Goal: Transaction & Acquisition: Download file/media

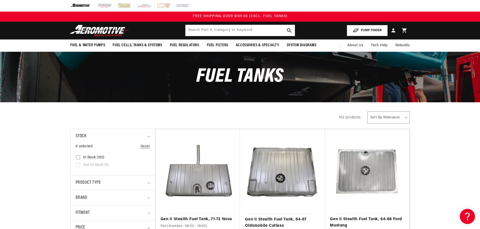
click at [372, 29] on button "PUMP FINDER" at bounding box center [367, 30] width 41 height 11
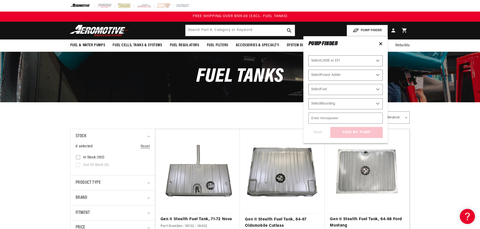
click at [378, 61] on select "Select CARB or EFI Carbureted Fuel Injected" at bounding box center [345, 60] width 74 height 11
select select "Fuel-Injected"
click at [308, 55] on select "Select CARB or EFI Carbureted Fuel Injected" at bounding box center [345, 60] width 74 height 11
select select "Fuel-Injected"
click at [344, 73] on select "Select Power Adder No - Naturally Aspirated Yes - Forced Induction" at bounding box center [345, 75] width 74 height 11
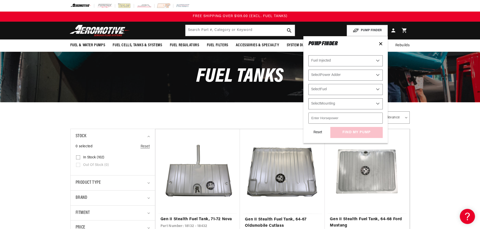
select select "Yes-Forced-Induction"
click at [308, 70] on select "Select Power Adder No - Naturally Aspirated Yes - Forced Induction" at bounding box center [345, 75] width 74 height 11
select select "Yes-Forced-Induction"
click at [339, 90] on select "Select Fuel E85 Gas" at bounding box center [345, 89] width 74 height 11
select select "E85"
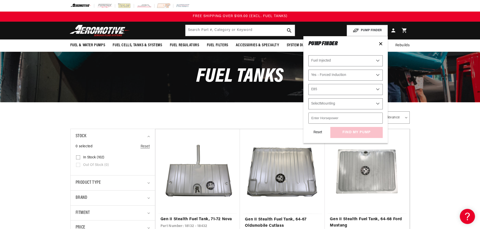
click at [308, 84] on select "Select Fuel E85 Gas" at bounding box center [345, 89] width 74 height 11
select select "E85"
click at [335, 104] on select "Select Mounting External In-Tank" at bounding box center [345, 103] width 74 height 11
select select "In-Tank"
click at [308, 98] on select "Select Mounting External In-Tank" at bounding box center [345, 103] width 74 height 11
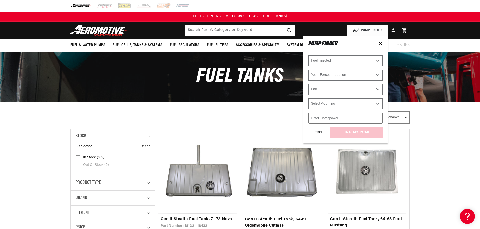
select select "In-Tank"
click at [338, 118] on input "number" at bounding box center [345, 118] width 74 height 11
click at [380, 43] on icon at bounding box center [380, 44] width 4 height 4
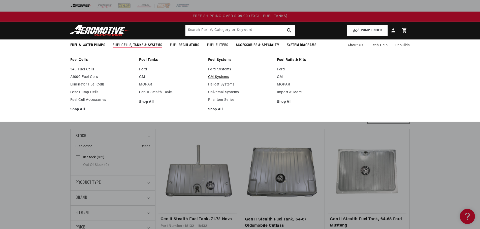
click at [221, 77] on link "GM Systems" at bounding box center [240, 77] width 64 height 5
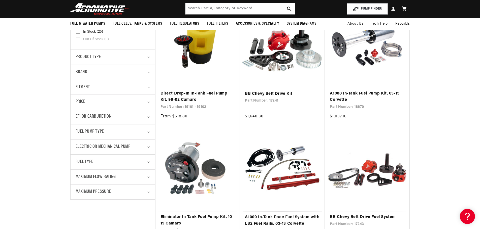
scroll to position [76, 0]
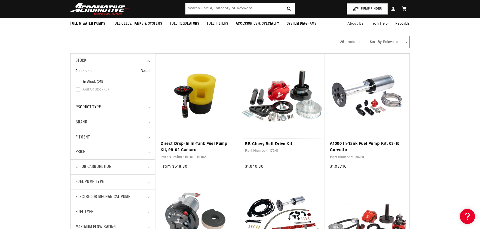
click at [147, 107] on icon "Product type (0 selected)" at bounding box center [148, 108] width 3 height 2
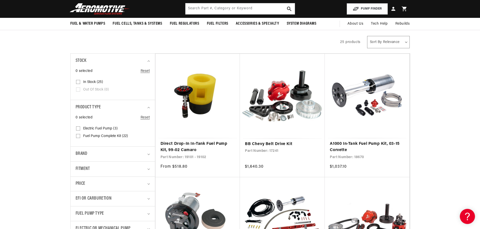
click at [77, 137] on input "Fuel Pump Complete Kit (22) Fuel Pump Complete Kit (22 products)" at bounding box center [78, 137] width 4 height 4
checkbox input "true"
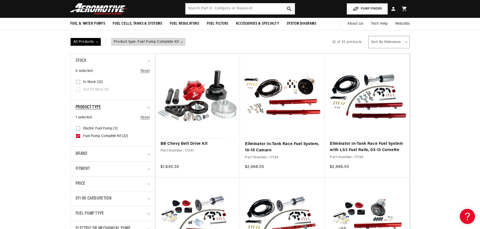
click at [149, 106] on summary "Product type" at bounding box center [113, 107] width 74 height 15
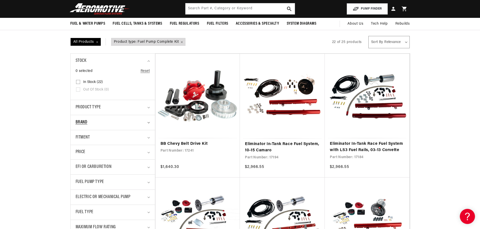
click at [148, 122] on summary "Brand" at bounding box center [113, 122] width 74 height 15
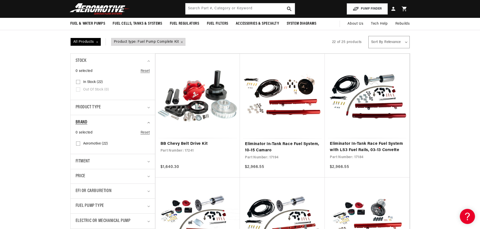
click at [148, 122] on summary "Brand" at bounding box center [113, 122] width 74 height 15
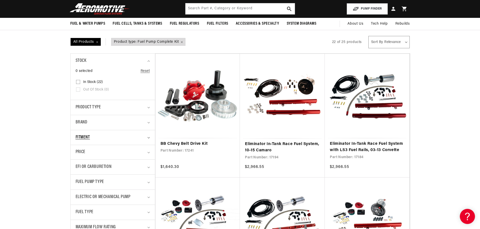
click at [148, 136] on summary "Fitment" at bounding box center [113, 137] width 74 height 15
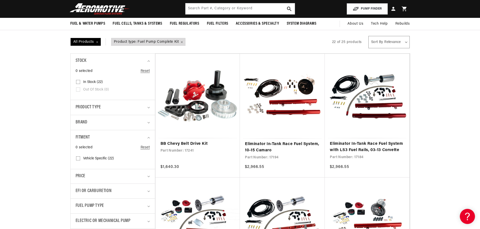
click at [78, 157] on icon at bounding box center [78, 159] width 4 height 4
click at [78, 158] on input "Vehicle Specific (22) Vehicle Specific (22 products)" at bounding box center [78, 160] width 4 height 4
checkbox input "true"
click at [148, 137] on summary "Fitment" at bounding box center [113, 137] width 74 height 15
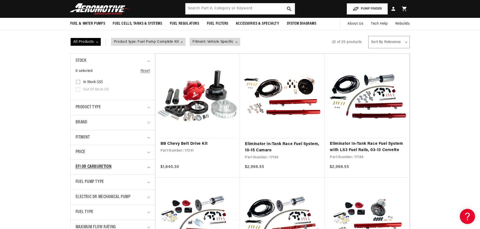
click at [149, 166] on summary "EFI or Carburetion" at bounding box center [113, 167] width 74 height 15
click at [76, 196] on input "EFI (21) EFI (21 products)" at bounding box center [78, 197] width 4 height 4
checkbox input "true"
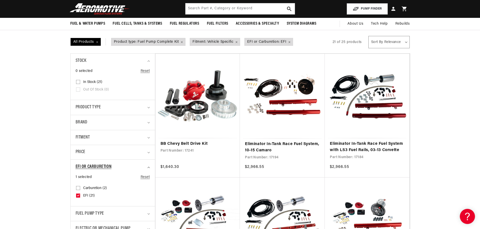
click at [149, 165] on summary "EFI or Carburetion" at bounding box center [113, 167] width 74 height 15
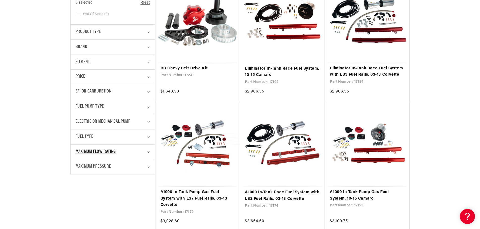
scroll to position [176, 0]
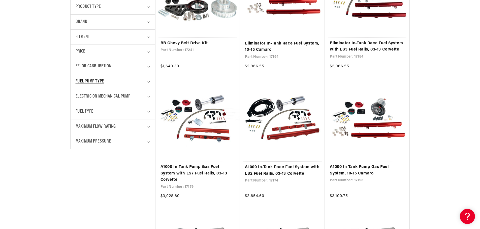
click at [149, 81] on icon "Fuel Pump Type (0 selected)" at bounding box center [148, 82] width 3 height 2
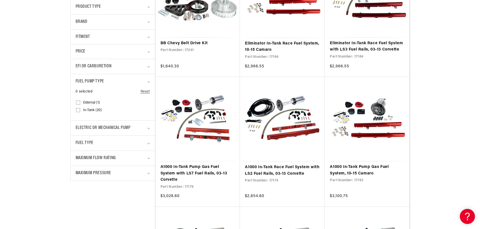
click at [78, 111] on input "In-Tank (20) In-Tank (20 products)" at bounding box center [78, 111] width 4 height 4
checkbox input "true"
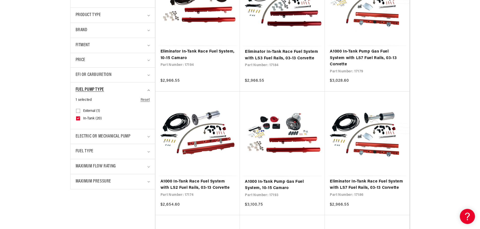
click at [149, 89] on summary "Fuel Pump Type" at bounding box center [113, 90] width 74 height 15
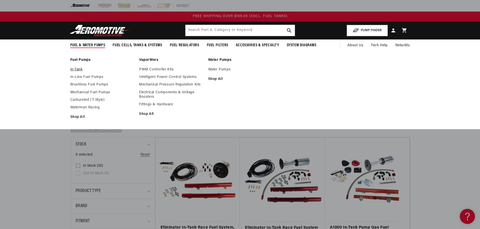
click at [79, 68] on link "In-Tank" at bounding box center [102, 69] width 64 height 5
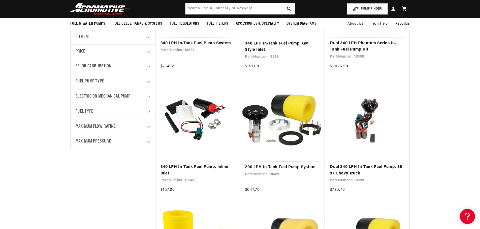
scroll to position [126, 0]
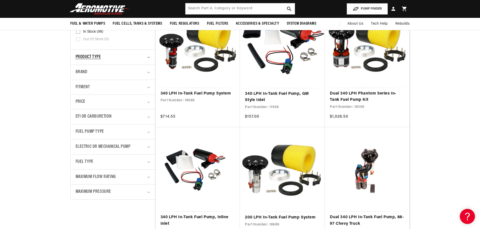
click at [147, 56] on summary "Product type" at bounding box center [113, 57] width 74 height 15
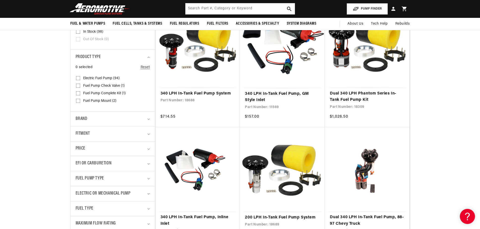
click at [79, 77] on input "Electric Fuel Pump (94) Electric Fuel Pump (94 products)" at bounding box center [78, 79] width 4 height 4
checkbox input "true"
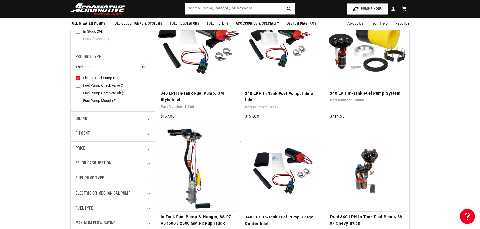
click at [148, 57] on icon "Product type (1 selected)" at bounding box center [148, 58] width 3 height 2
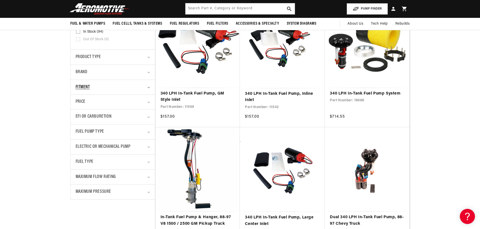
click at [148, 86] on summary "Fitment" at bounding box center [113, 87] width 74 height 15
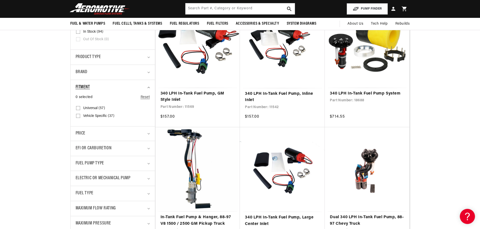
click at [148, 86] on summary "Fitment" at bounding box center [113, 87] width 74 height 15
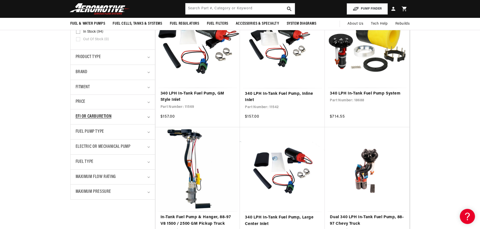
click at [149, 117] on icon "EFI or Carburetion (0 selected)" at bounding box center [148, 118] width 3 height 2
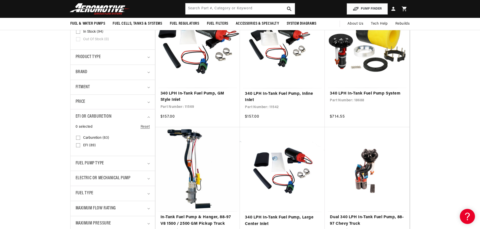
click at [77, 145] on input "EFI (89) EFI (89 products)" at bounding box center [78, 147] width 4 height 4
checkbox input "true"
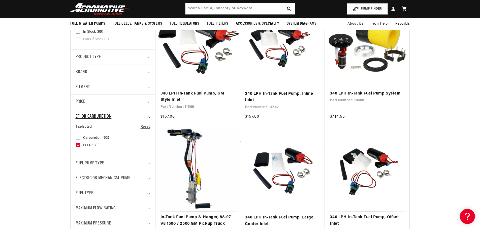
click at [148, 116] on summary "EFI or Carburetion" at bounding box center [113, 117] width 74 height 15
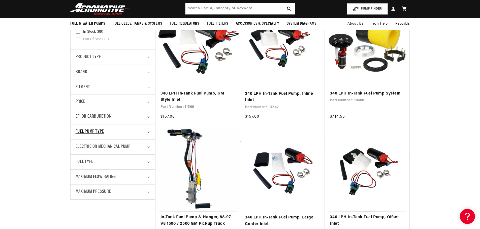
click at [149, 131] on summary "Fuel Pump Type" at bounding box center [113, 132] width 74 height 15
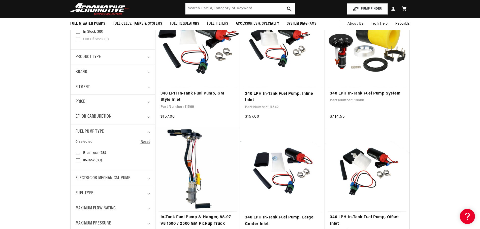
click at [77, 161] on input "In-Tank (89) In-Tank (89 products)" at bounding box center [78, 162] width 4 height 4
checkbox input "true"
click at [148, 132] on icon "Fuel Pump Type (1 selected)" at bounding box center [148, 133] width 3 height 2
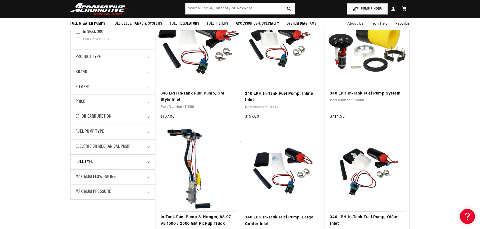
click at [148, 162] on icon "Fuel Type (0 selected)" at bounding box center [148, 163] width 3 height 2
click at [76, 183] on input "E85 (25) E85 (25 products)" at bounding box center [78, 184] width 4 height 4
checkbox input "true"
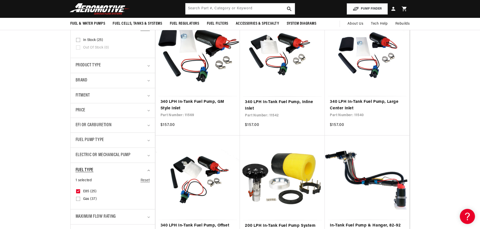
click at [148, 170] on icon "Fuel Type (1 selected)" at bounding box center [148, 171] width 3 height 2
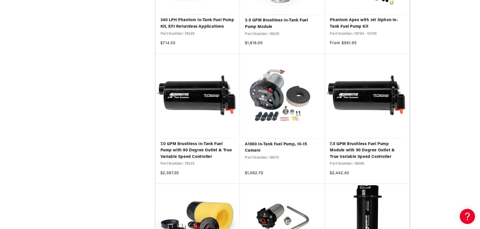
scroll to position [655, 0]
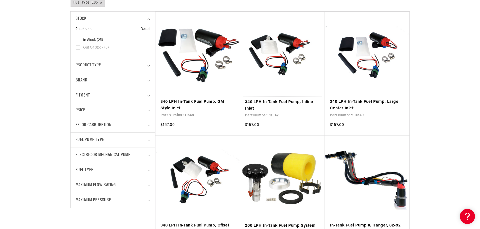
scroll to position [50, 0]
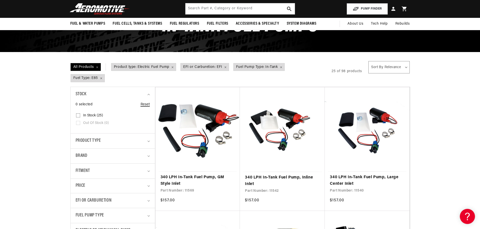
click at [146, 105] on link "Reset" at bounding box center [145, 105] width 9 height 6
click at [101, 78] on span "Fuel Type: E85 Remove filter" at bounding box center [88, 79] width 34 height 8
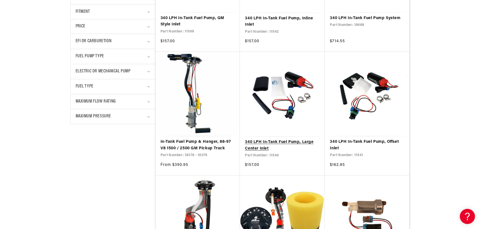
scroll to position [151, 0]
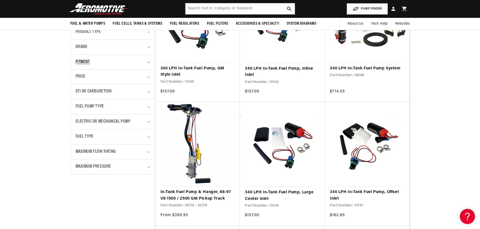
click at [147, 62] on icon "Fitment (0 selected)" at bounding box center [148, 63] width 3 height 2
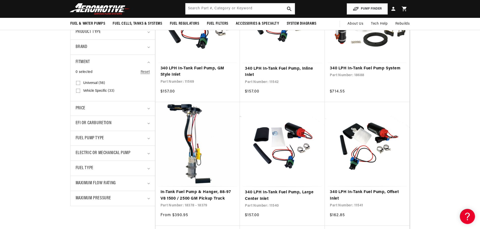
click at [78, 90] on input "Vehicle Specific (33) Vehicle Specific (33 products)" at bounding box center [78, 92] width 4 height 4
checkbox input "true"
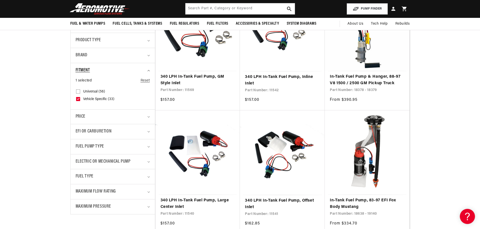
click at [147, 70] on summary "Fitment" at bounding box center [113, 70] width 74 height 15
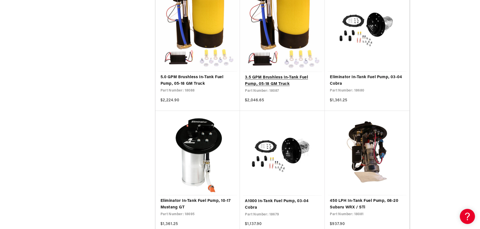
scroll to position [932, 0]
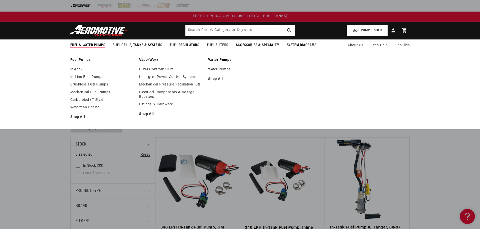
click at [84, 59] on link "Fuel Pumps" at bounding box center [102, 60] width 64 height 5
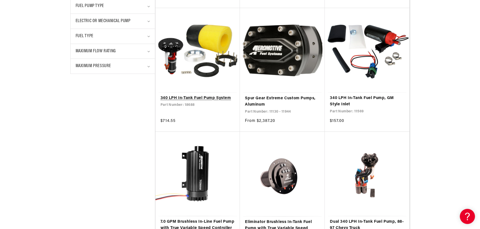
scroll to position [101, 0]
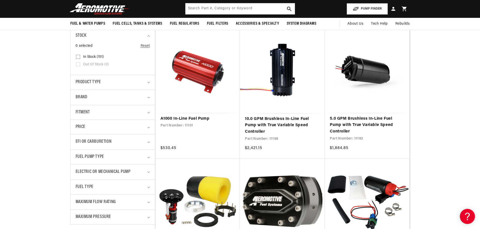
click at [150, 81] on details "Product type 0 selected Reset Product type Electric Fuel Pump (125) Electric Fu…" at bounding box center [113, 82] width 84 height 15
click at [149, 81] on summary "Product type" at bounding box center [113, 82] width 74 height 15
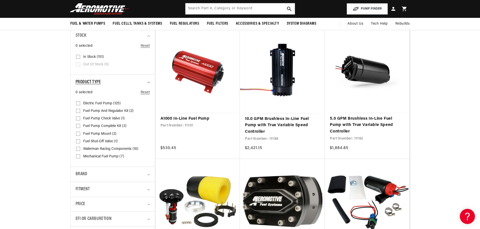
click at [150, 81] on summary "Product type" at bounding box center [113, 82] width 74 height 15
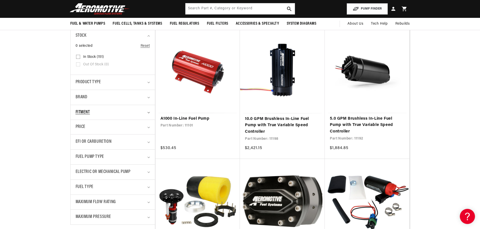
click at [148, 111] on summary "Fitment" at bounding box center [113, 112] width 74 height 15
click at [148, 112] on icon "Fitment (0 selected)" at bounding box center [148, 113] width 3 height 2
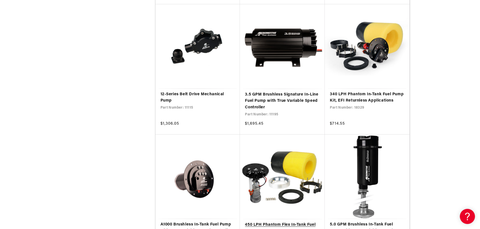
scroll to position [932, 0]
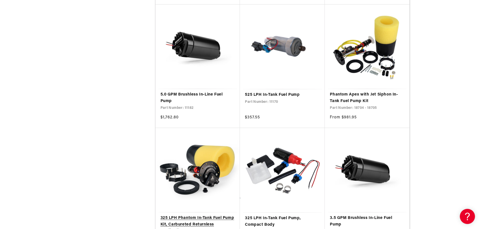
scroll to position [1687, 0]
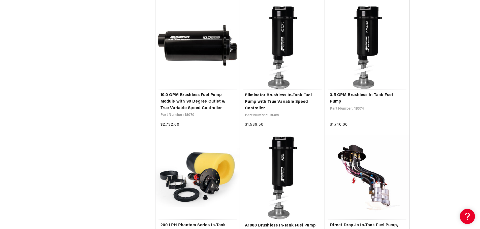
scroll to position [2871, 0]
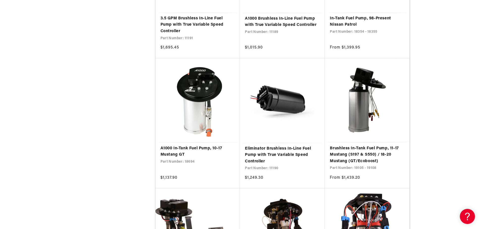
scroll to position [3903, 0]
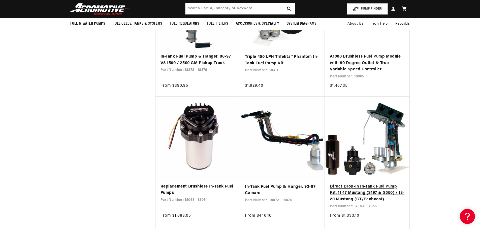
scroll to position [4482, 0]
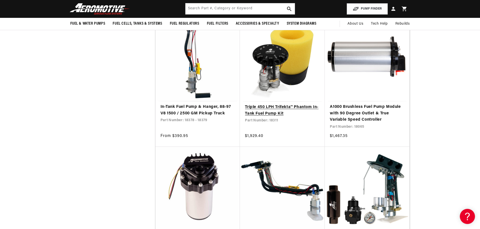
click at [270, 106] on link "Triple 450 LPH Trifekta™ Phantom In-Tank Fuel Pump Kit" at bounding box center [282, 110] width 75 height 13
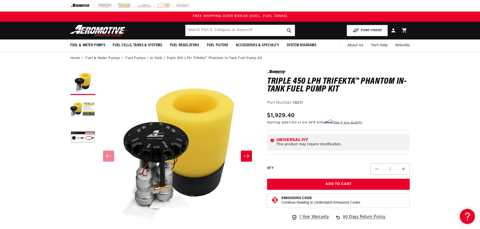
click at [248, 155] on icon "Slide right" at bounding box center [247, 156] width 6 height 4
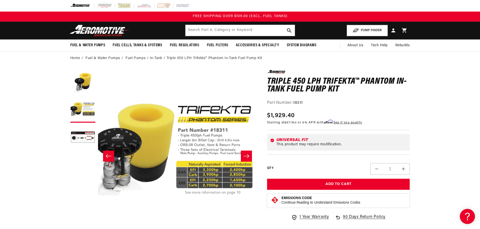
click at [248, 154] on icon "Slide right" at bounding box center [246, 156] width 6 height 5
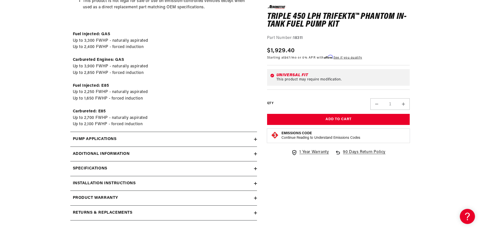
scroll to position [504, 0]
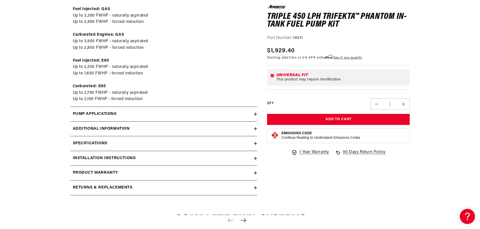
click at [255, 114] on icon at bounding box center [255, 114] width 3 height 0
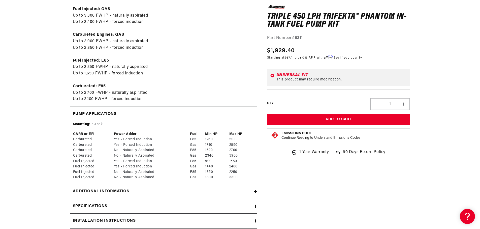
click at [255, 114] on icon at bounding box center [255, 114] width 3 height 0
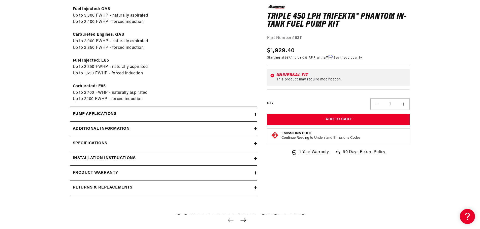
click at [255, 144] on icon at bounding box center [255, 144] width 3 height 0
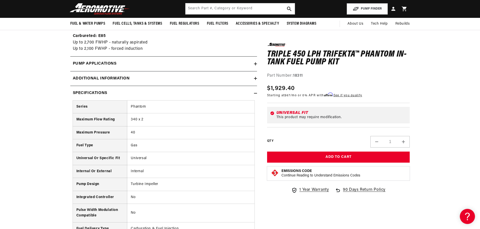
scroll to position [478, 0]
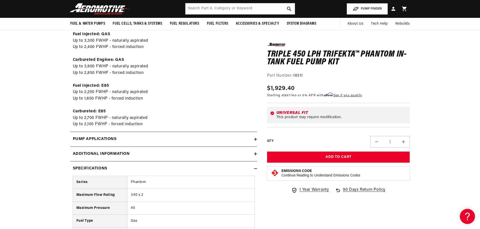
click at [255, 168] on icon at bounding box center [255, 168] width 3 height 3
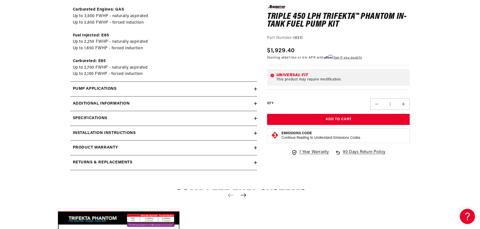
scroll to position [554, 0]
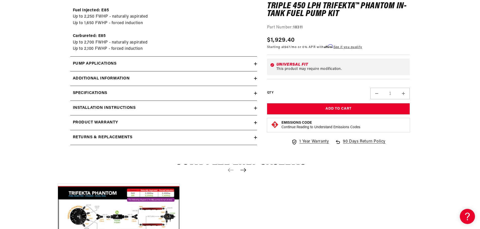
click at [255, 108] on icon at bounding box center [255, 108] width 3 height 3
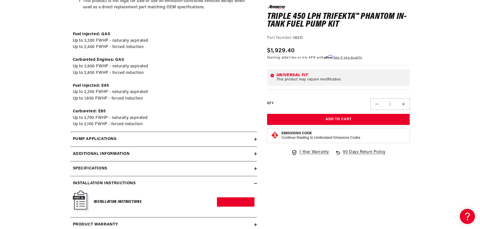
scroll to position [579, 0]
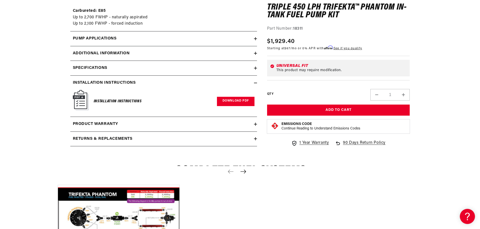
click at [235, 100] on link "Download PDF" at bounding box center [236, 101] width 38 height 9
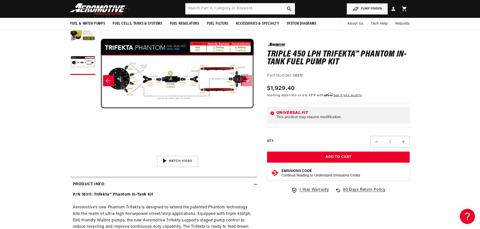
scroll to position [0, 0]
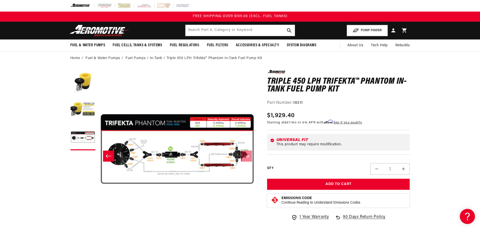
click at [299, 102] on strong "18311" at bounding box center [298, 103] width 10 height 4
copy strong "18311"
click at [309, 102] on div "Part Number: 18311" at bounding box center [338, 103] width 143 height 7
click at [302, 104] on strong "18311" at bounding box center [298, 103] width 10 height 4
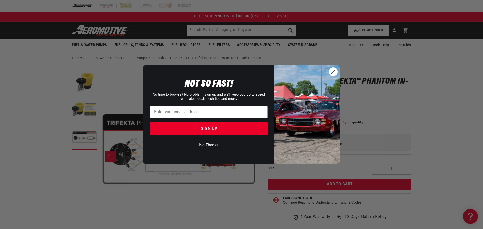
click at [334, 71] on circle "Close dialog" at bounding box center [333, 72] width 8 height 8
